Goal: Check status: Check status

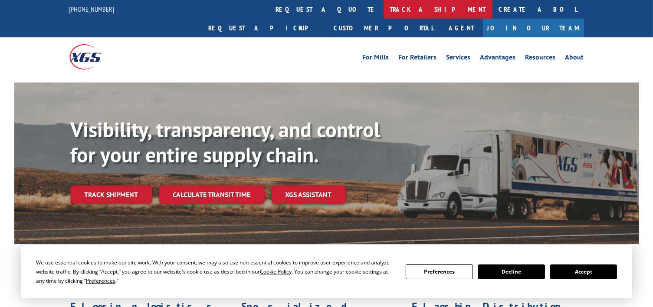
click at [383, 14] on link "track a shipment" at bounding box center [437, 9] width 109 height 19
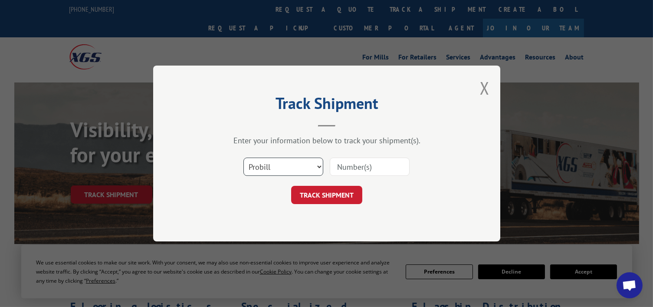
click at [310, 168] on select "Select category... Probill BOL PO" at bounding box center [283, 166] width 80 height 18
select select "bol"
click at [243, 157] on select "Select category... Probill BOL PO" at bounding box center [283, 166] width 80 height 18
paste input "0913828"
type input "0913828"
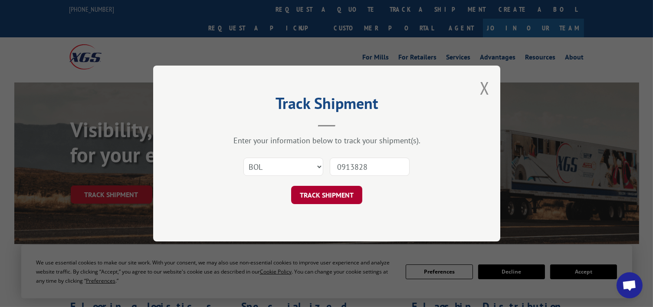
click at [336, 199] on button "TRACK SHIPMENT" at bounding box center [326, 195] width 71 height 18
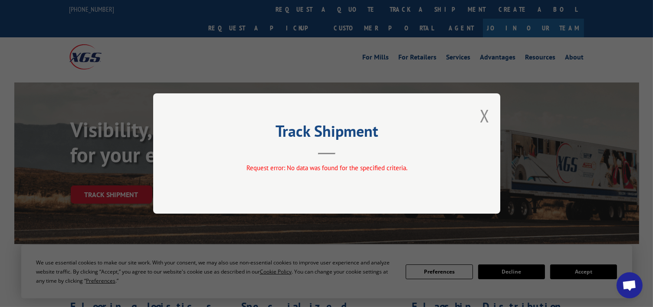
click at [491, 111] on div "Track Shipment Request error: No data was found for the specified criteria." at bounding box center [326, 153] width 347 height 120
drag, startPoint x: 483, startPoint y: 115, endPoint x: 321, endPoint y: 49, distance: 174.8
click at [482, 114] on button "Close modal" at bounding box center [485, 115] width 10 height 23
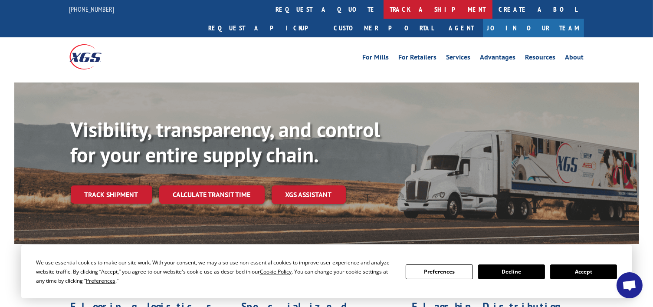
click at [383, 8] on link "track a shipment" at bounding box center [437, 9] width 109 height 19
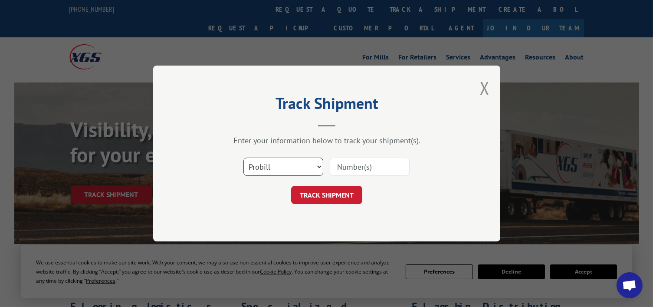
drag, startPoint x: 265, startPoint y: 157, endPoint x: 270, endPoint y: 174, distance: 17.2
click at [265, 157] on select "Select category... Probill BOL PO" at bounding box center [283, 166] width 80 height 18
select select "bol"
click at [243, 157] on select "Select category... Probill BOL PO" at bounding box center [283, 166] width 80 height 18
click at [356, 168] on input at bounding box center [370, 166] width 80 height 18
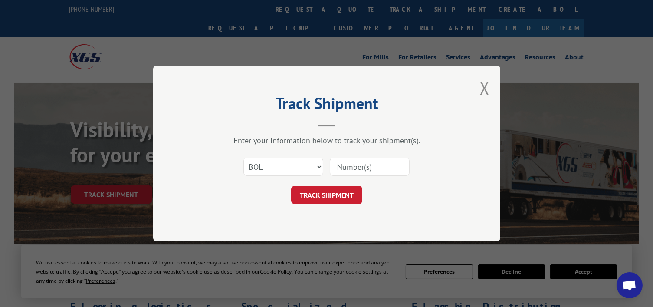
paste input "691031"
type input "691031"
click at [319, 190] on button "TRACK SHIPMENT" at bounding box center [326, 195] width 71 height 18
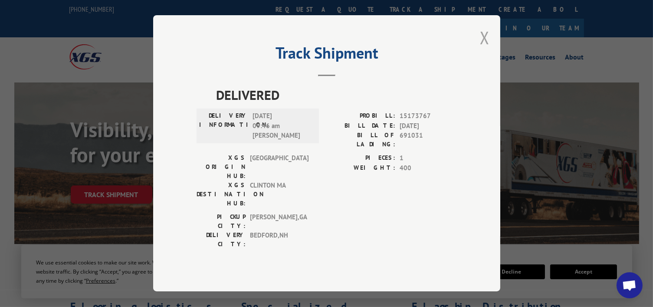
click at [484, 48] on button "Close modal" at bounding box center [485, 37] width 10 height 23
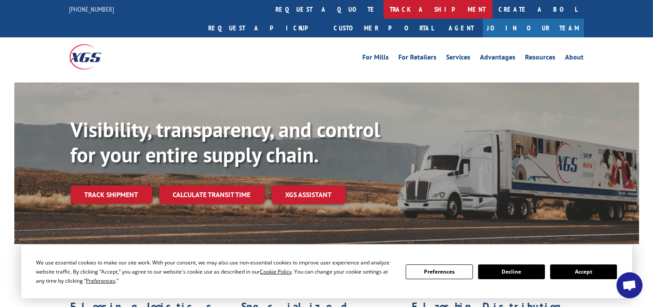
click at [383, 10] on link "track a shipment" at bounding box center [437, 9] width 109 height 19
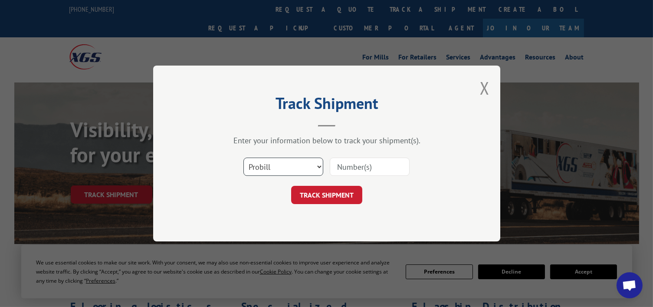
click at [293, 165] on select "Select category... Probill BOL PO" at bounding box center [283, 166] width 80 height 18
paste input "691031"
type input "691031"
click at [328, 199] on button "TRACK SHIPMENT" at bounding box center [326, 195] width 71 height 18
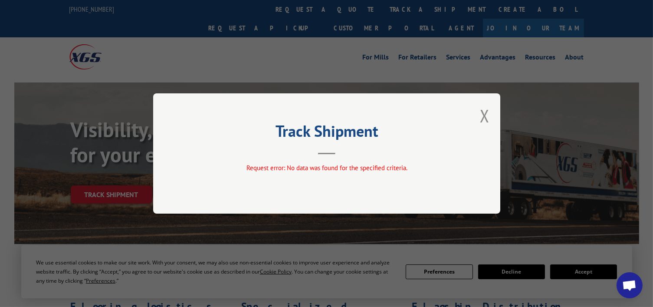
drag, startPoint x: 481, startPoint y: 115, endPoint x: 477, endPoint y: 106, distance: 9.9
click at [481, 115] on button "Close modal" at bounding box center [485, 115] width 10 height 23
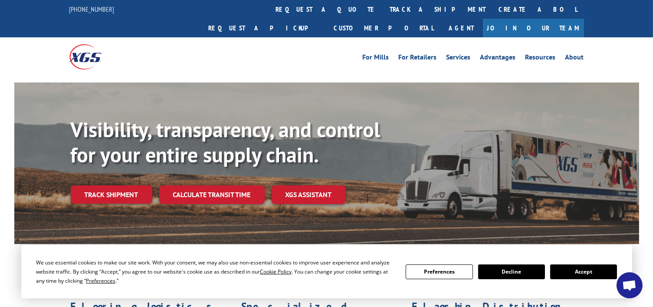
drag, startPoint x: 319, startPoint y: 10, endPoint x: 347, endPoint y: 114, distance: 108.3
click at [383, 10] on link "track a shipment" at bounding box center [437, 9] width 109 height 19
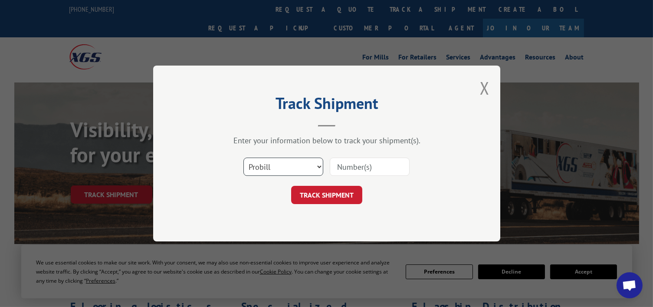
click at [307, 170] on select "Select category... Probill BOL PO" at bounding box center [283, 166] width 80 height 18
select select "po"
click at [243, 157] on select "Select category... Probill BOL PO" at bounding box center [283, 166] width 80 height 18
paste input "691031"
type input "691031"
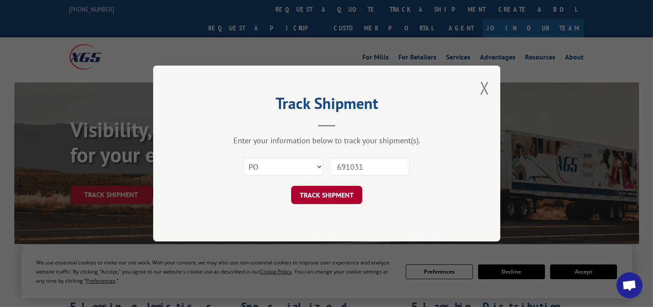
click at [331, 193] on button "TRACK SHIPMENT" at bounding box center [326, 195] width 71 height 18
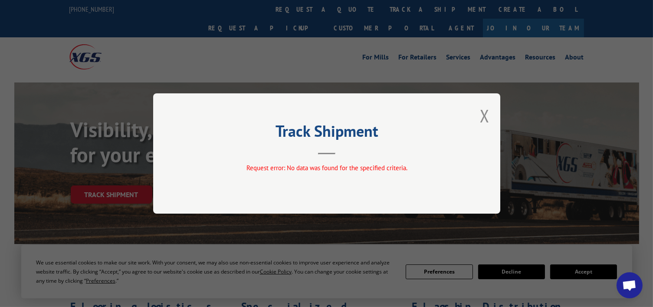
drag, startPoint x: 486, startPoint y: 123, endPoint x: 404, endPoint y: 80, distance: 92.4
click at [485, 121] on button "Close modal" at bounding box center [485, 115] width 10 height 23
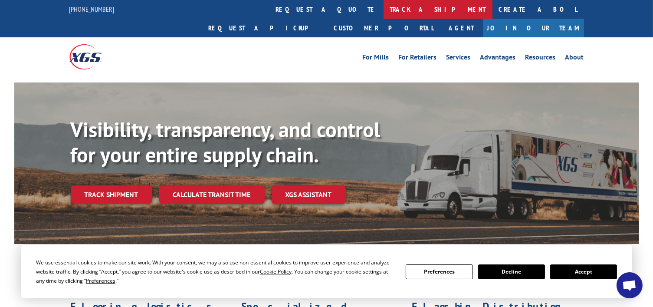
click at [383, 6] on link "track a shipment" at bounding box center [437, 9] width 109 height 19
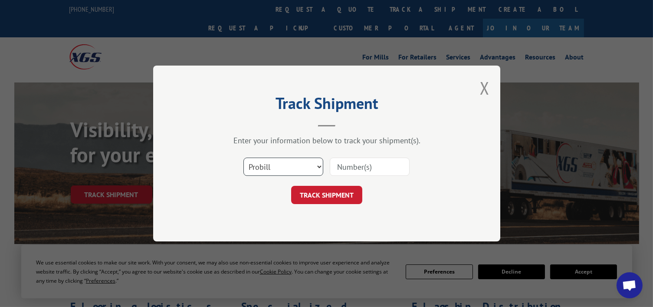
click at [293, 167] on select "Select category... Probill BOL PO" at bounding box center [283, 166] width 80 height 18
select select "po"
click at [243, 157] on select "Select category... Probill BOL PO" at bounding box center [283, 166] width 80 height 18
click at [357, 157] on input at bounding box center [370, 166] width 80 height 18
type input "BT013967"
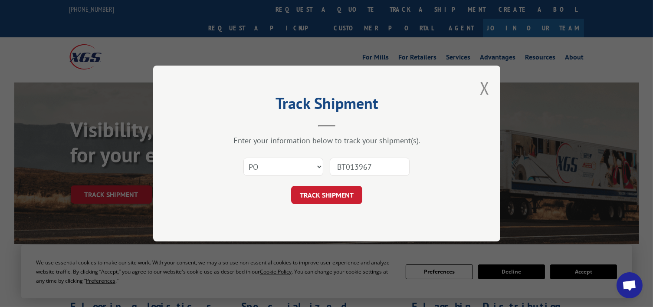
click button "TRACK SHIPMENT" at bounding box center [326, 195] width 71 height 18
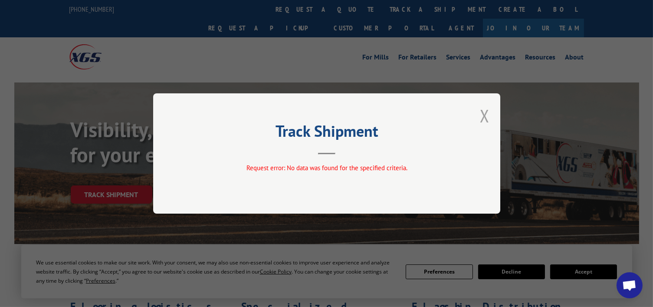
click at [484, 117] on button "Close modal" at bounding box center [485, 115] width 10 height 23
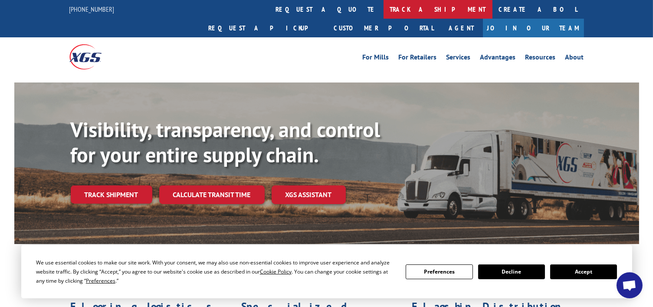
click at [383, 17] on link "track a shipment" at bounding box center [437, 9] width 109 height 19
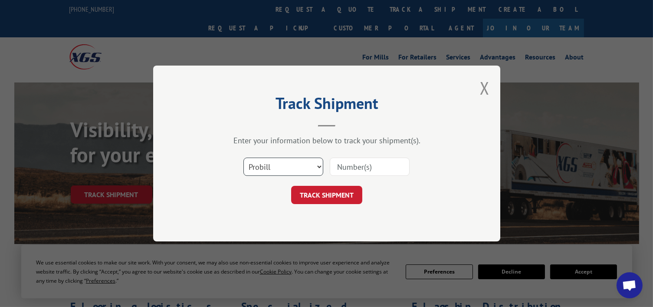
drag, startPoint x: 291, startPoint y: 165, endPoint x: 291, endPoint y: 171, distance: 6.1
click at [291, 165] on select "Select category... Probill BOL PO" at bounding box center [283, 166] width 80 height 18
select select "bol"
click at [243, 157] on select "Select category... Probill BOL PO" at bounding box center [283, 166] width 80 height 18
paste input "691031"
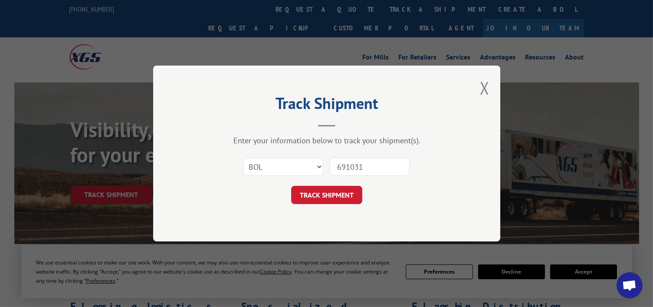
click at [339, 165] on input "691031" at bounding box center [370, 166] width 80 height 18
type input "3-691031"
click button "TRACK SHIPMENT" at bounding box center [326, 195] width 71 height 18
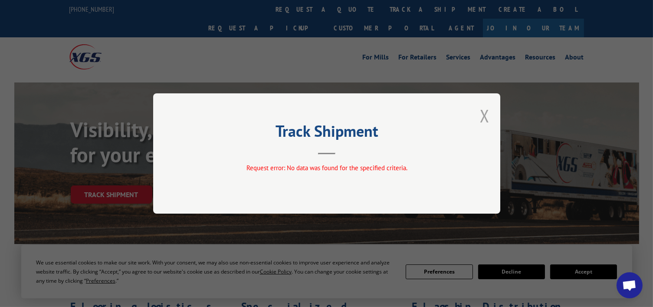
click at [486, 118] on button "Close modal" at bounding box center [485, 115] width 10 height 23
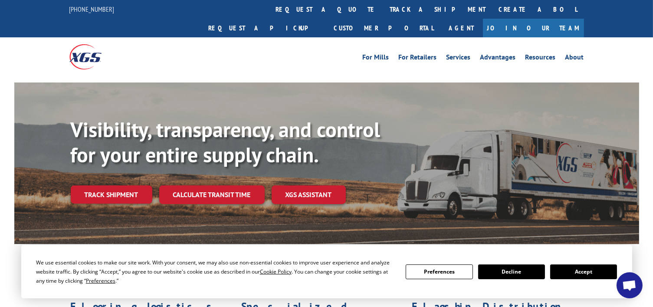
drag, startPoint x: 311, startPoint y: 13, endPoint x: 301, endPoint y: 63, distance: 50.4
click at [383, 13] on link "track a shipment" at bounding box center [437, 9] width 109 height 19
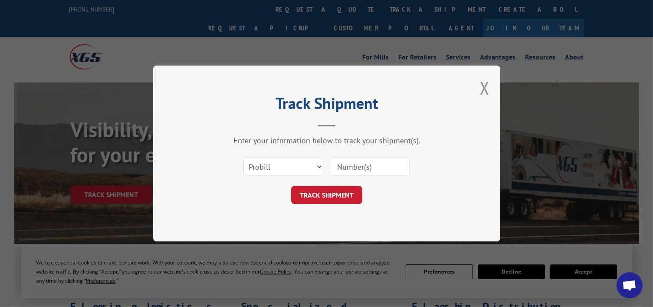
drag, startPoint x: 357, startPoint y: 167, endPoint x: 347, endPoint y: 169, distance: 9.8
click at [348, 168] on input at bounding box center [370, 166] width 80 height 18
paste input "691031"
type input "3-691031"
click button "TRACK SHIPMENT" at bounding box center [326, 195] width 71 height 18
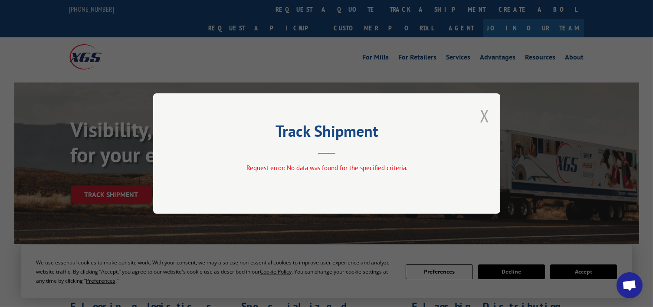
click at [484, 114] on button "Close modal" at bounding box center [485, 115] width 10 height 23
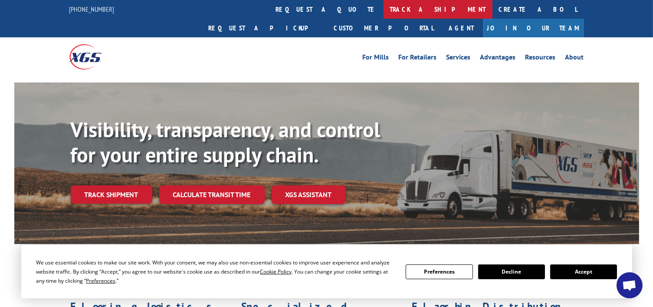
click at [383, 14] on link "track a shipment" at bounding box center [437, 9] width 109 height 19
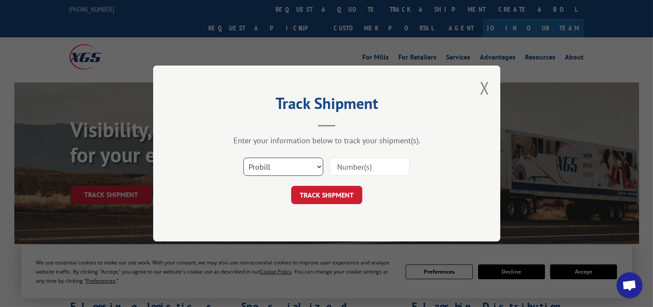
click at [288, 160] on select "Select category... Probill BOL PO" at bounding box center [283, 166] width 80 height 18
select select "bol"
click at [243, 157] on select "Select category... Probill BOL PO" at bounding box center [283, 166] width 80 height 18
drag, startPoint x: 367, startPoint y: 165, endPoint x: 220, endPoint y: 164, distance: 147.1
click at [367, 164] on input at bounding box center [370, 166] width 80 height 18
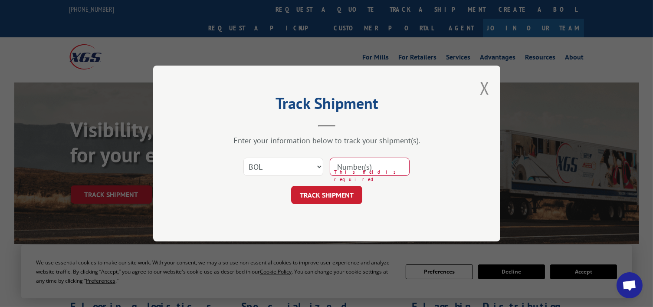
click at [347, 165] on input at bounding box center [370, 166] width 80 height 18
type input "0913828"
click button "TRACK SHIPMENT" at bounding box center [326, 195] width 71 height 18
